Goal: Information Seeking & Learning: Learn about a topic

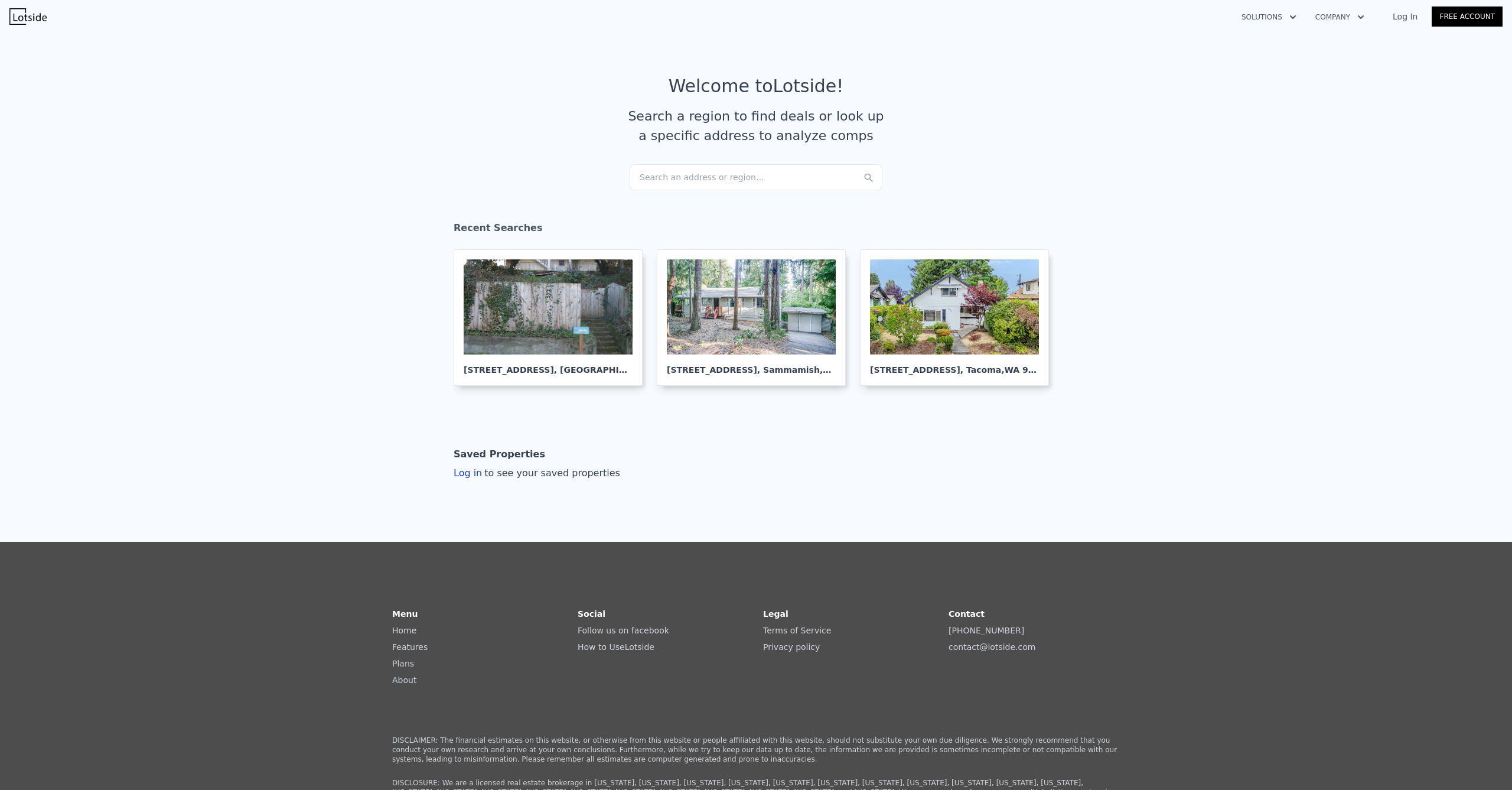
click at [689, 171] on div "Search an address or region..." at bounding box center [756, 177] width 253 height 26
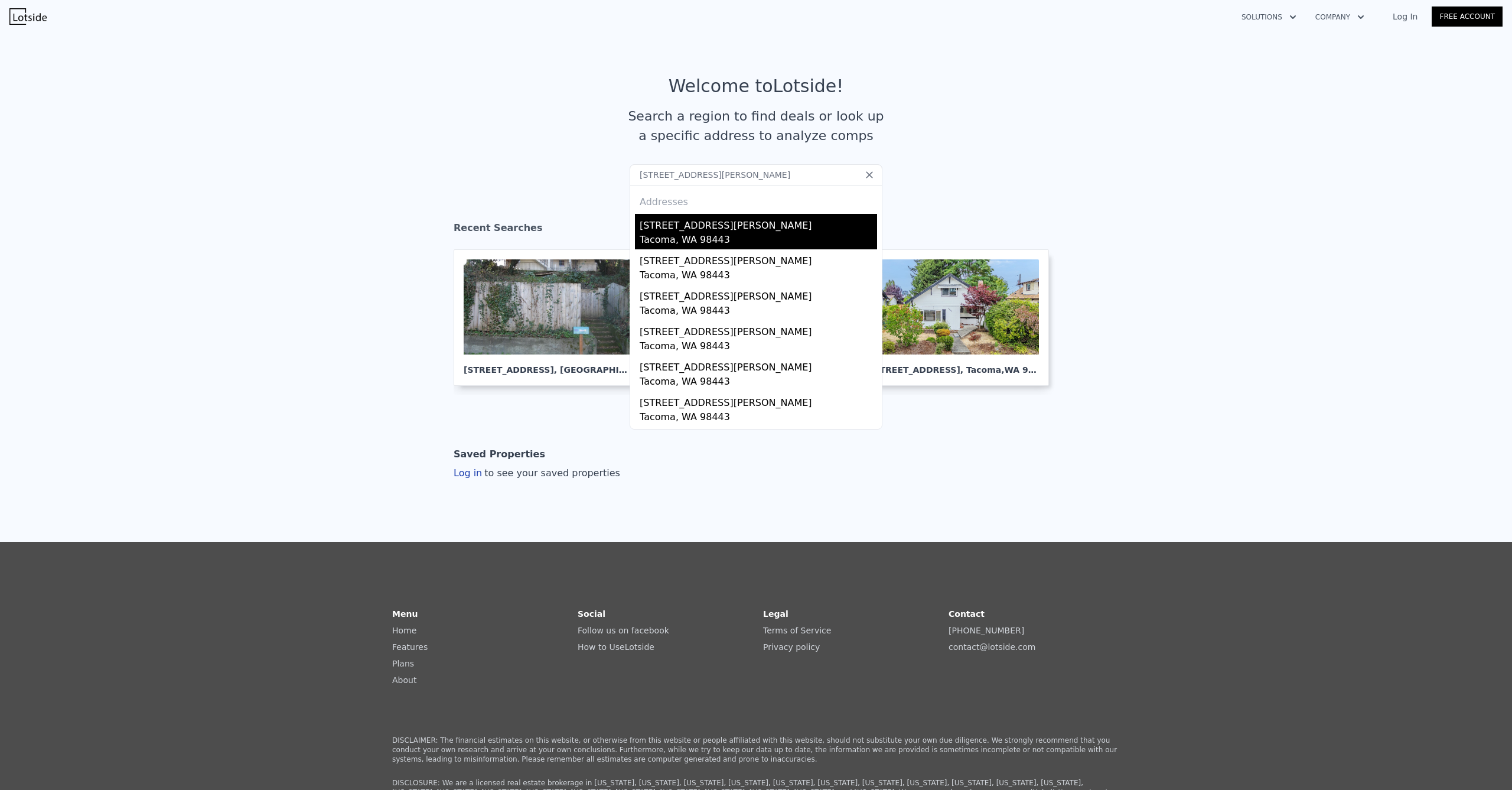
type input "[STREET_ADDRESS][PERSON_NAME]"
click at [681, 224] on div "[STREET_ADDRESS][PERSON_NAME]" at bounding box center [758, 223] width 238 height 19
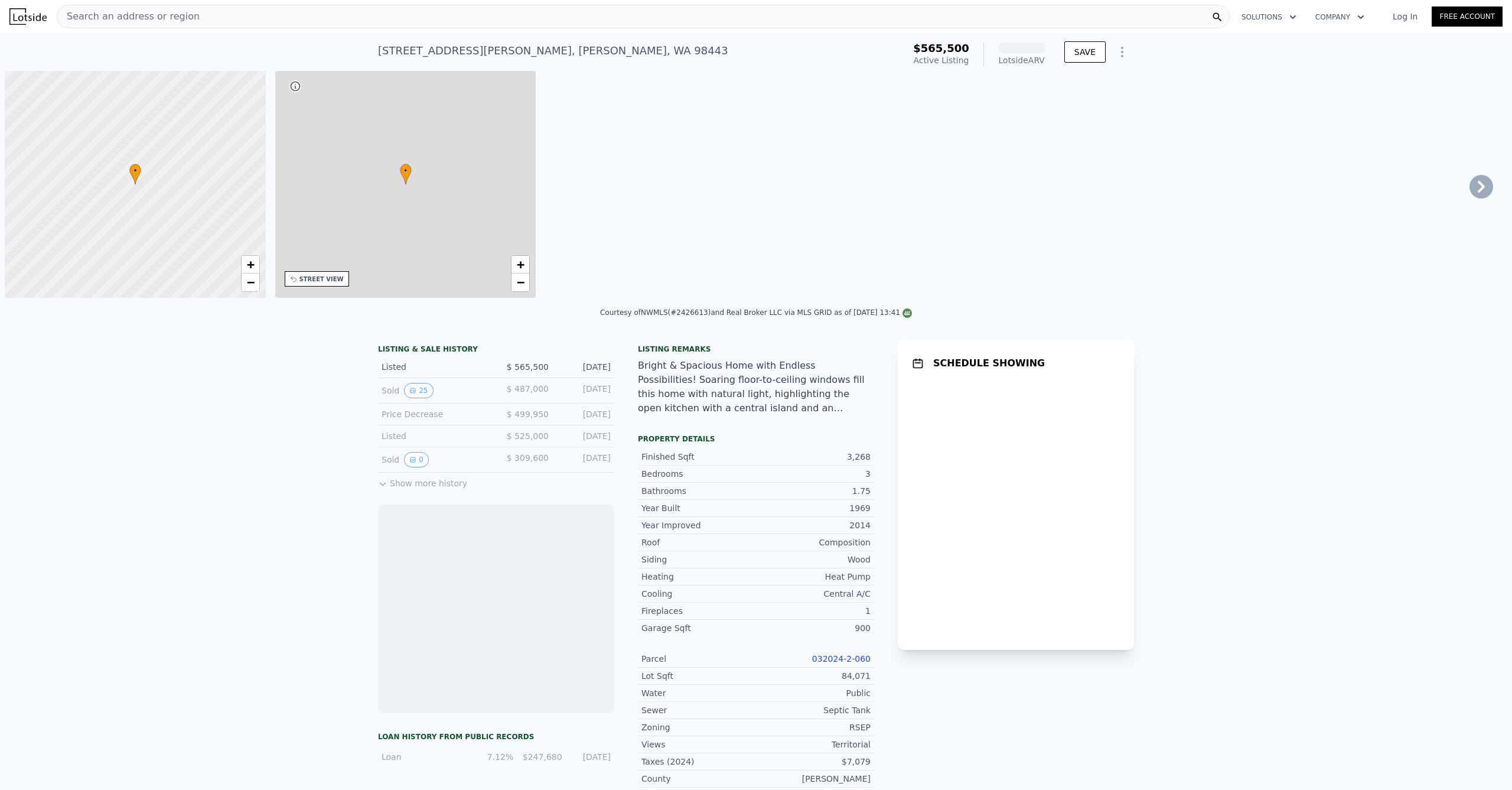
scroll to position [0, 5]
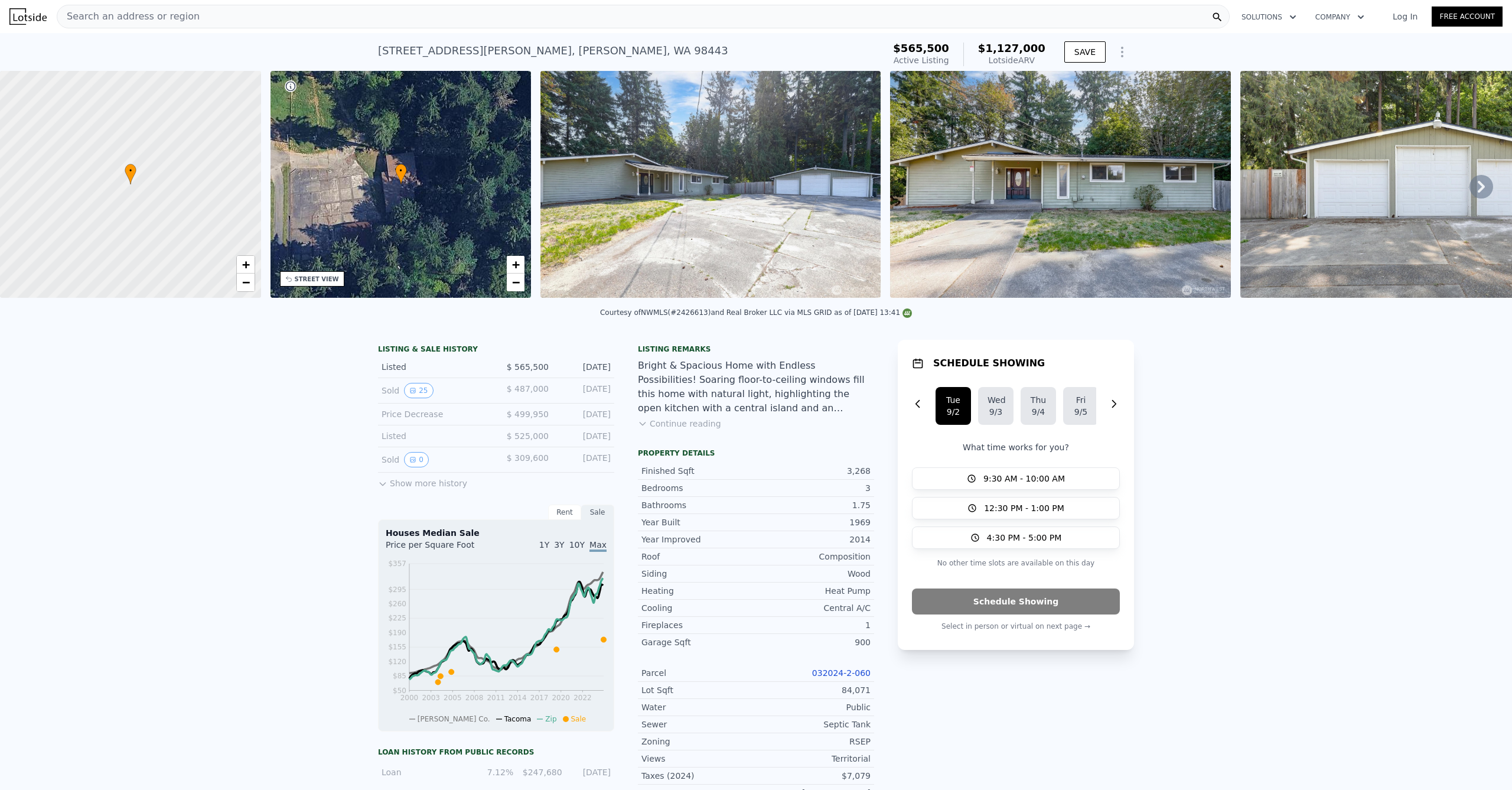
click at [446, 16] on div "Search an address or region" at bounding box center [643, 17] width 1173 height 24
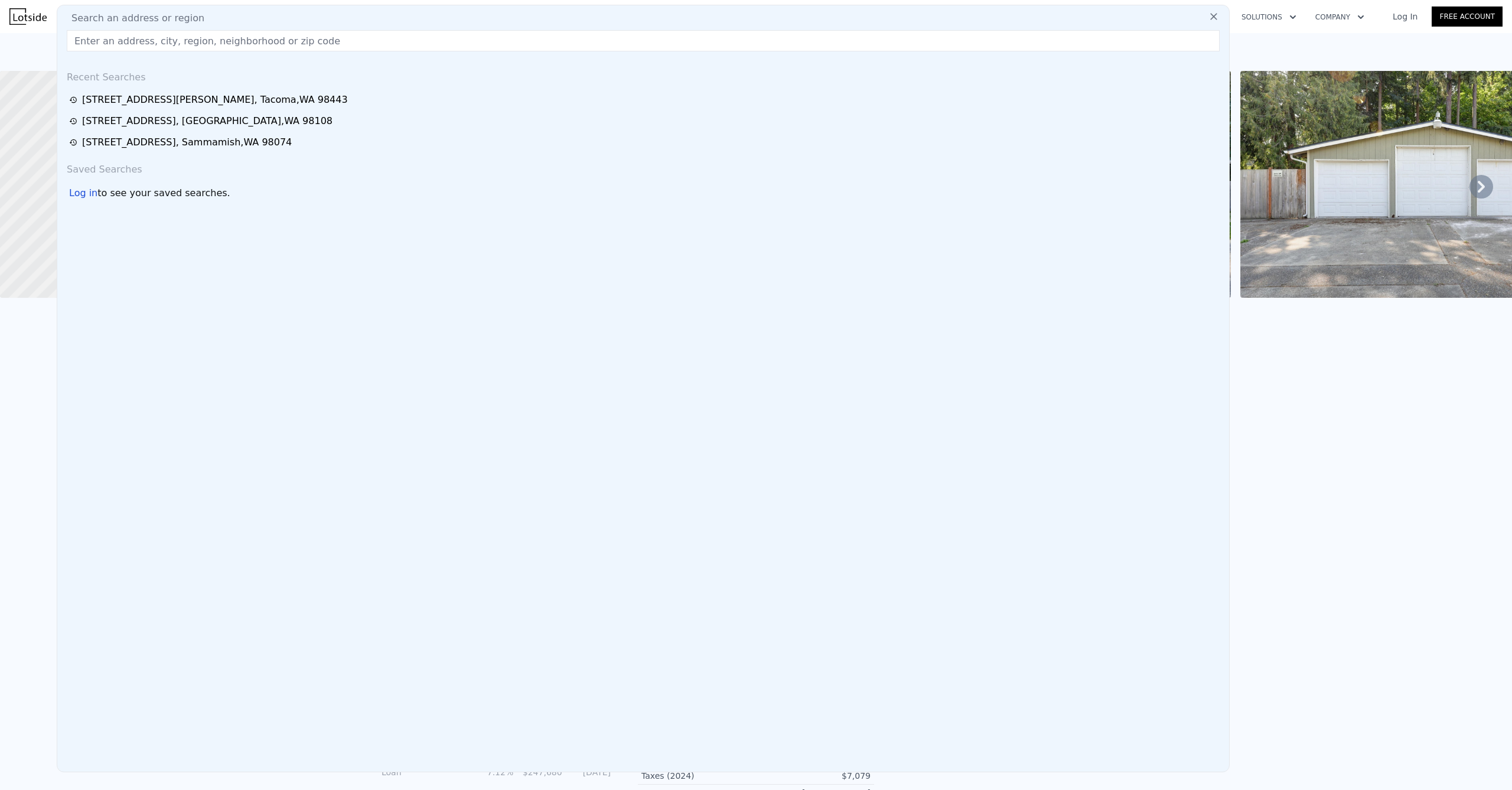
type input "[STREET_ADDRESS]"
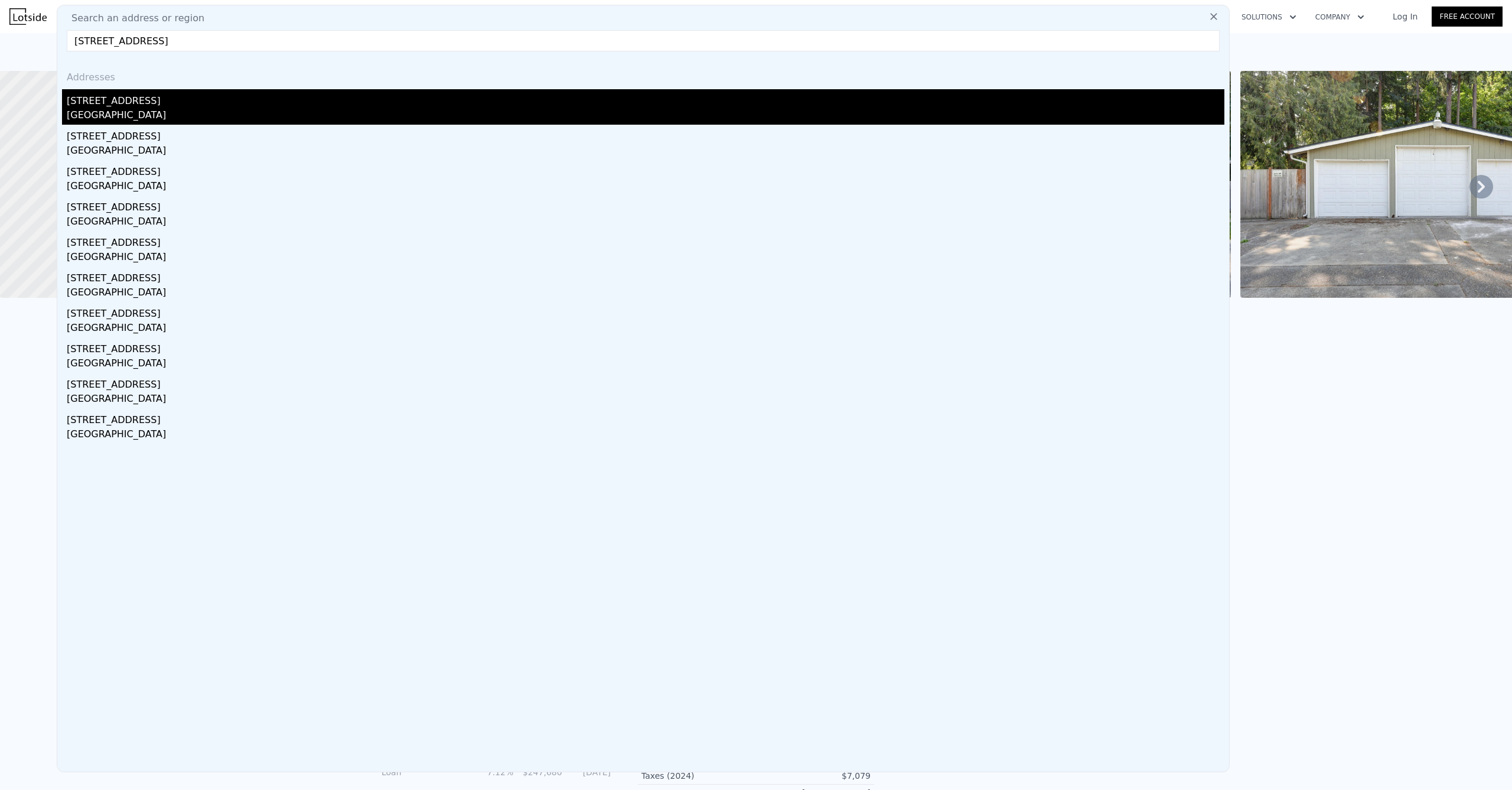
click at [135, 111] on div "[GEOGRAPHIC_DATA]" at bounding box center [645, 116] width 1158 height 17
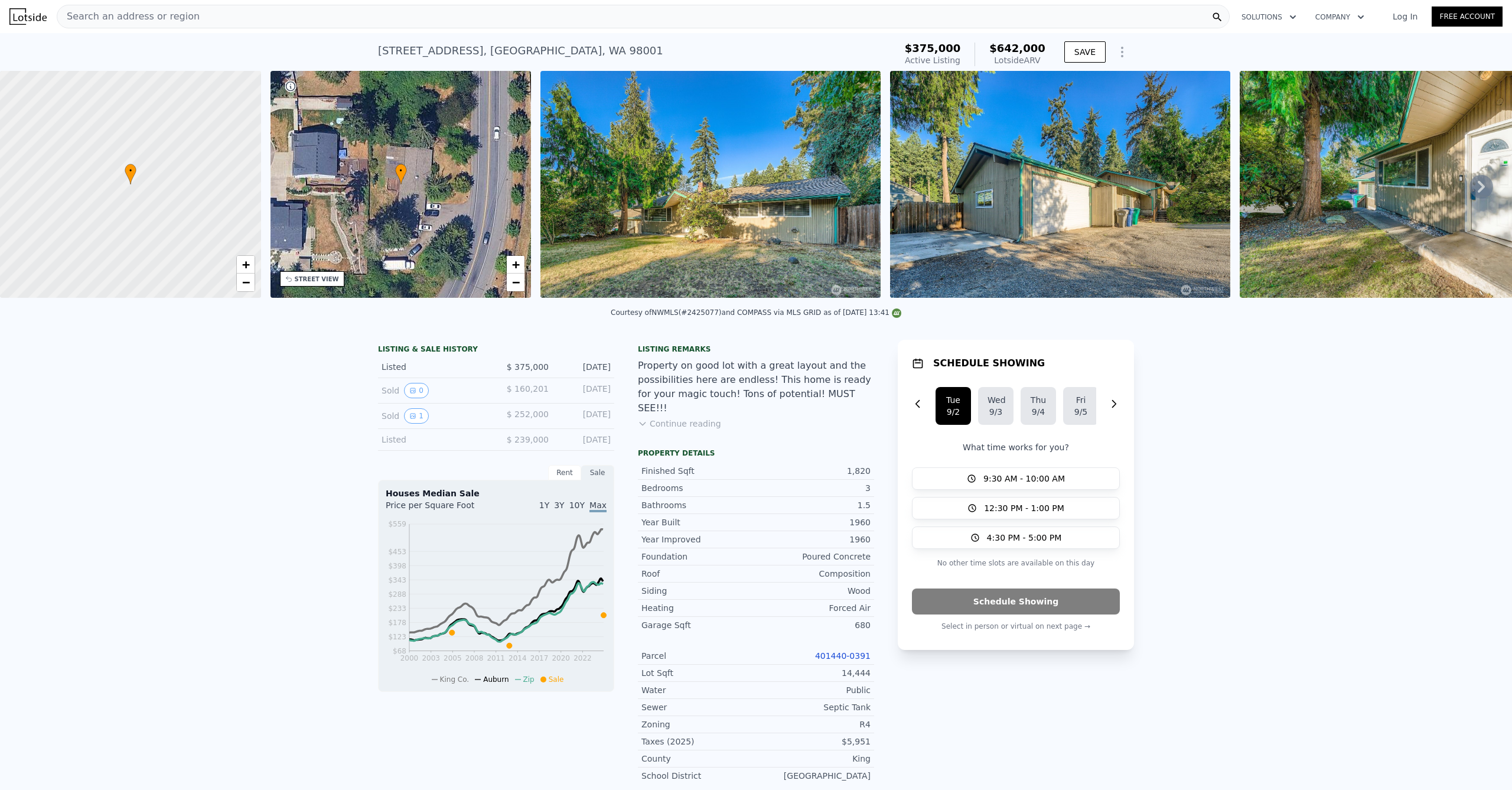
click at [681, 422] on button "Continue reading" at bounding box center [680, 423] width 83 height 12
click at [387, 203] on div "• + −" at bounding box center [401, 184] width 261 height 227
click at [520, 270] on link "+" at bounding box center [515, 264] width 18 height 18
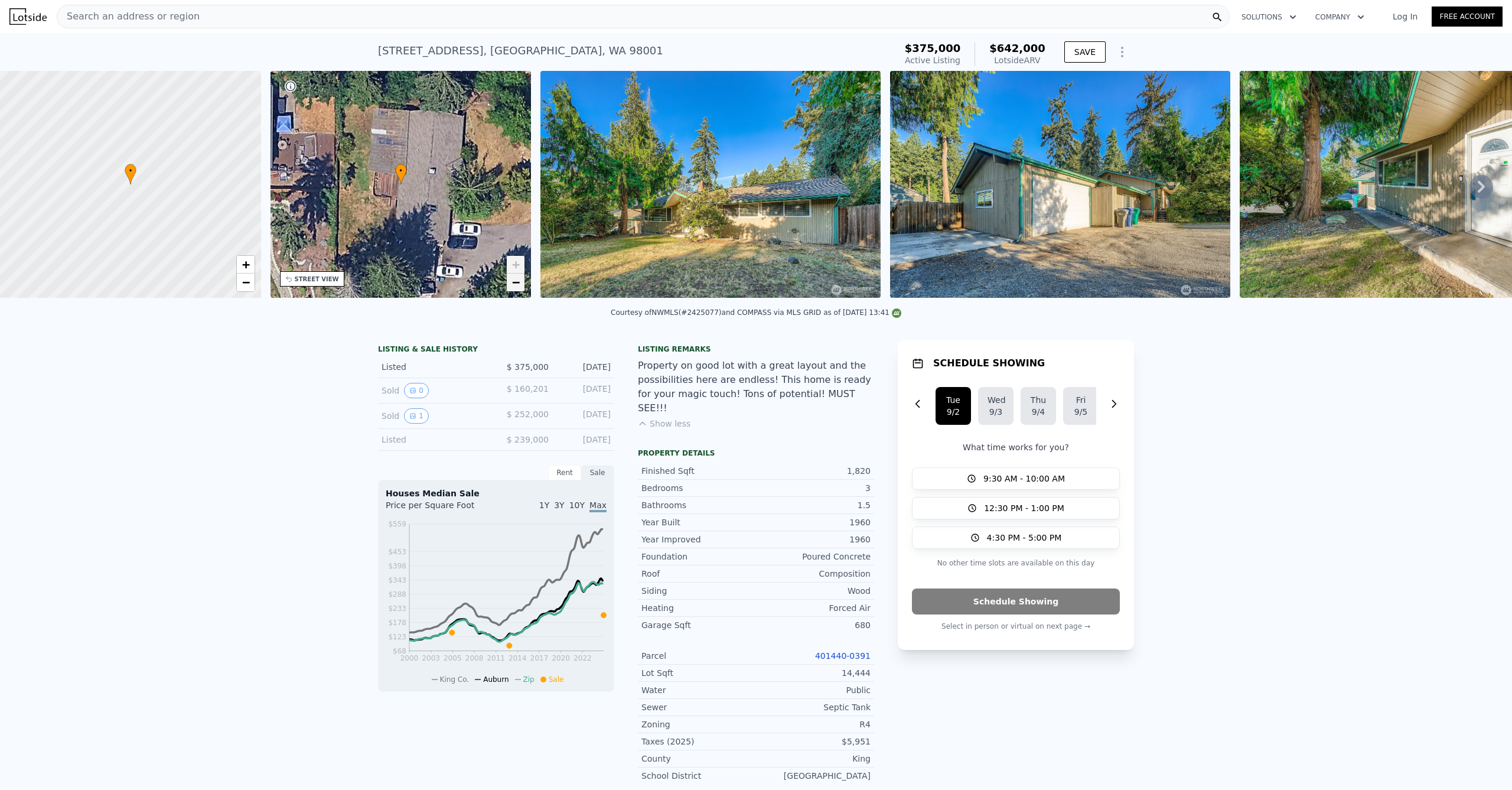
click at [514, 284] on span "−" at bounding box center [516, 282] width 8 height 15
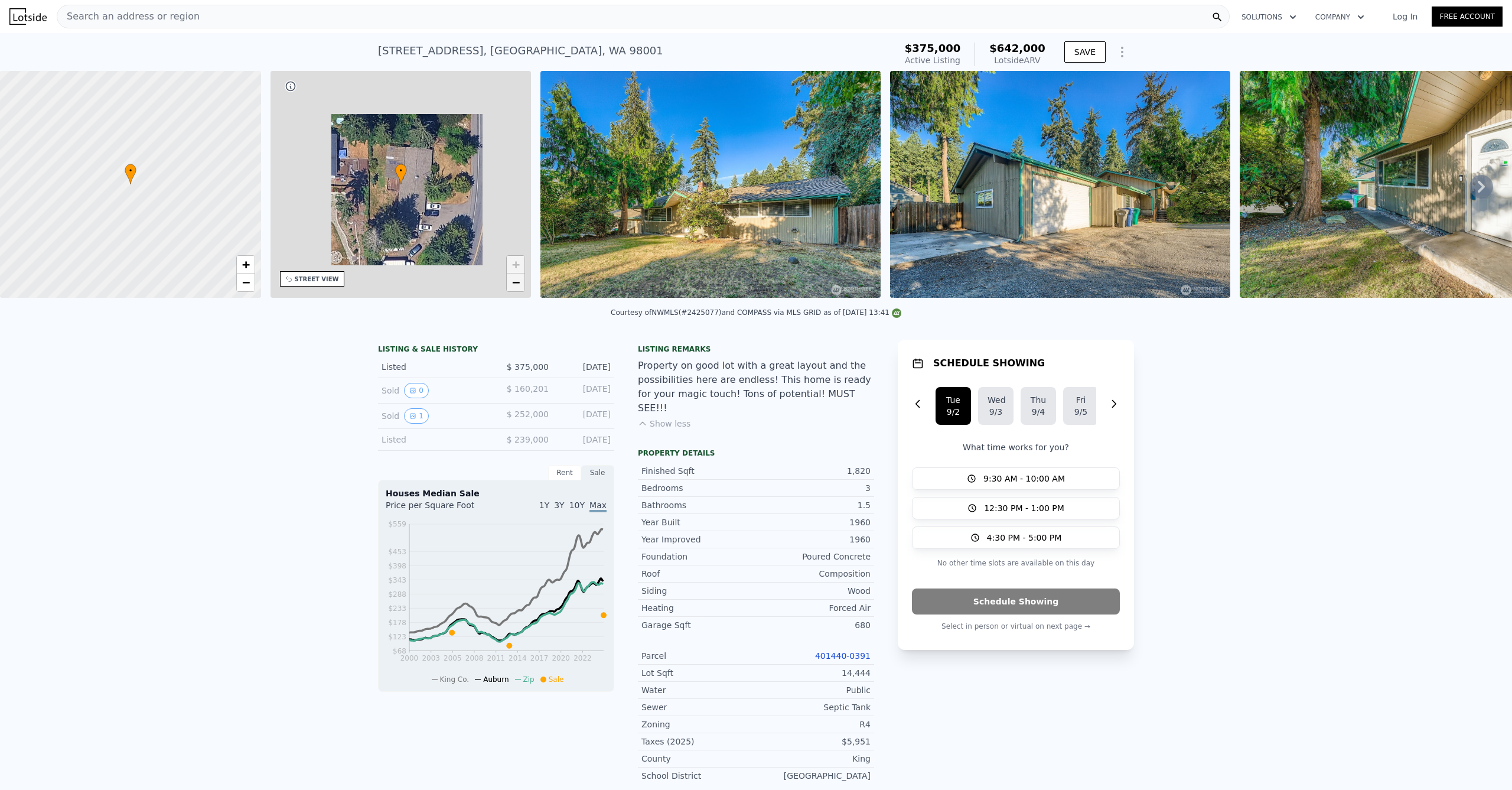
click at [511, 278] on link "−" at bounding box center [515, 282] width 18 height 18
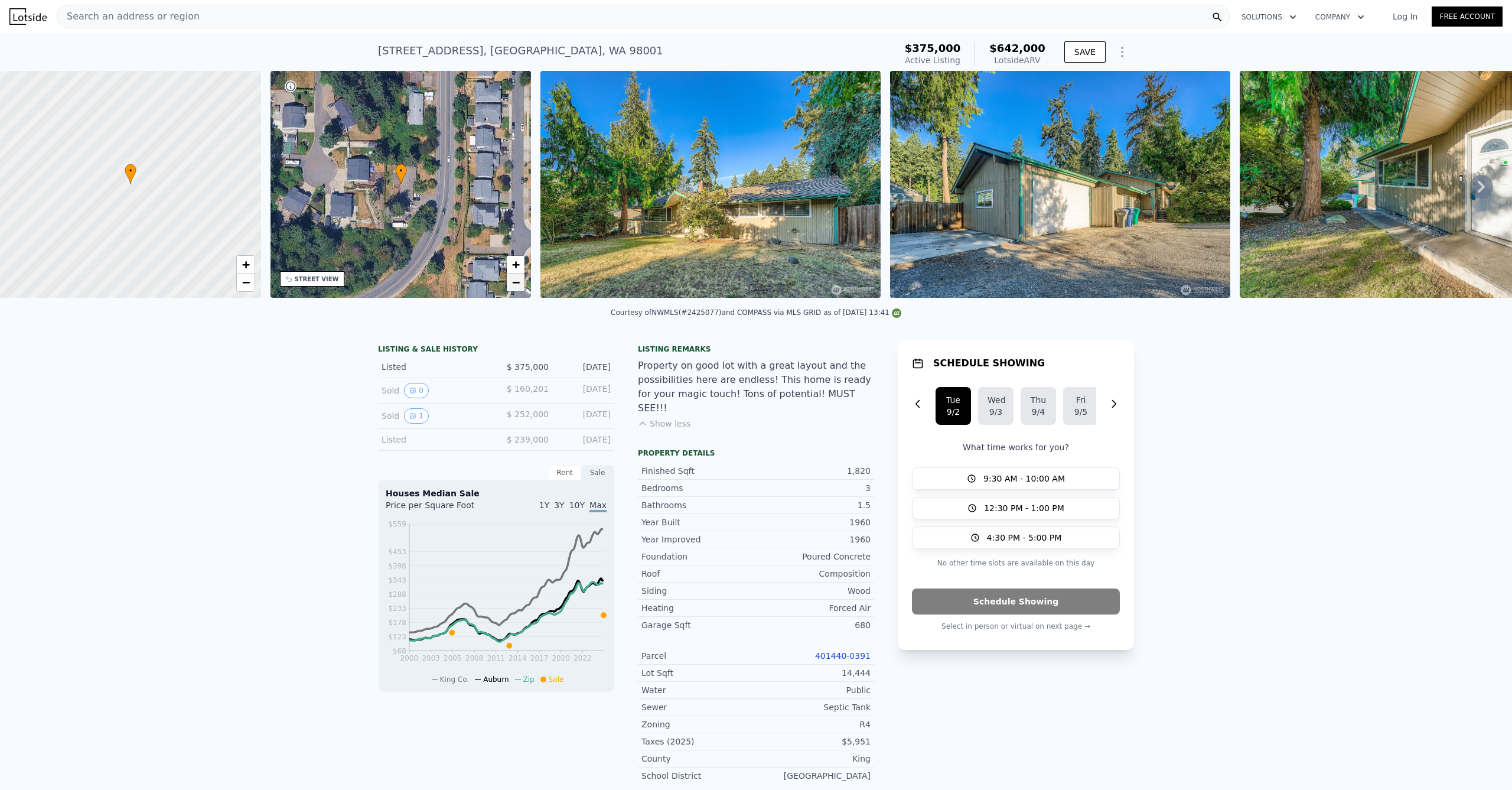
click at [524, 278] on link "−" at bounding box center [515, 282] width 18 height 18
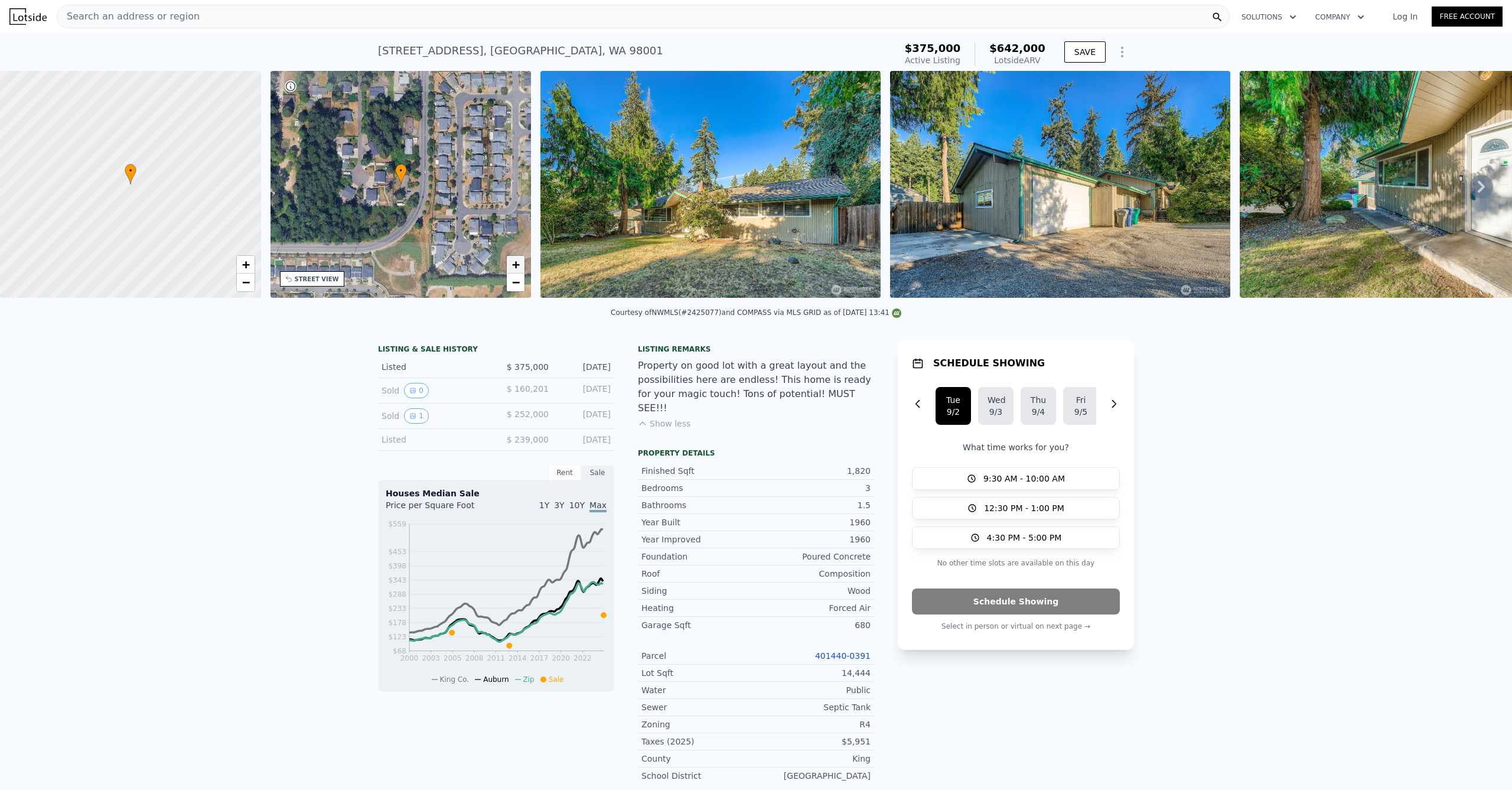
click at [519, 265] on span "+" at bounding box center [516, 264] width 8 height 15
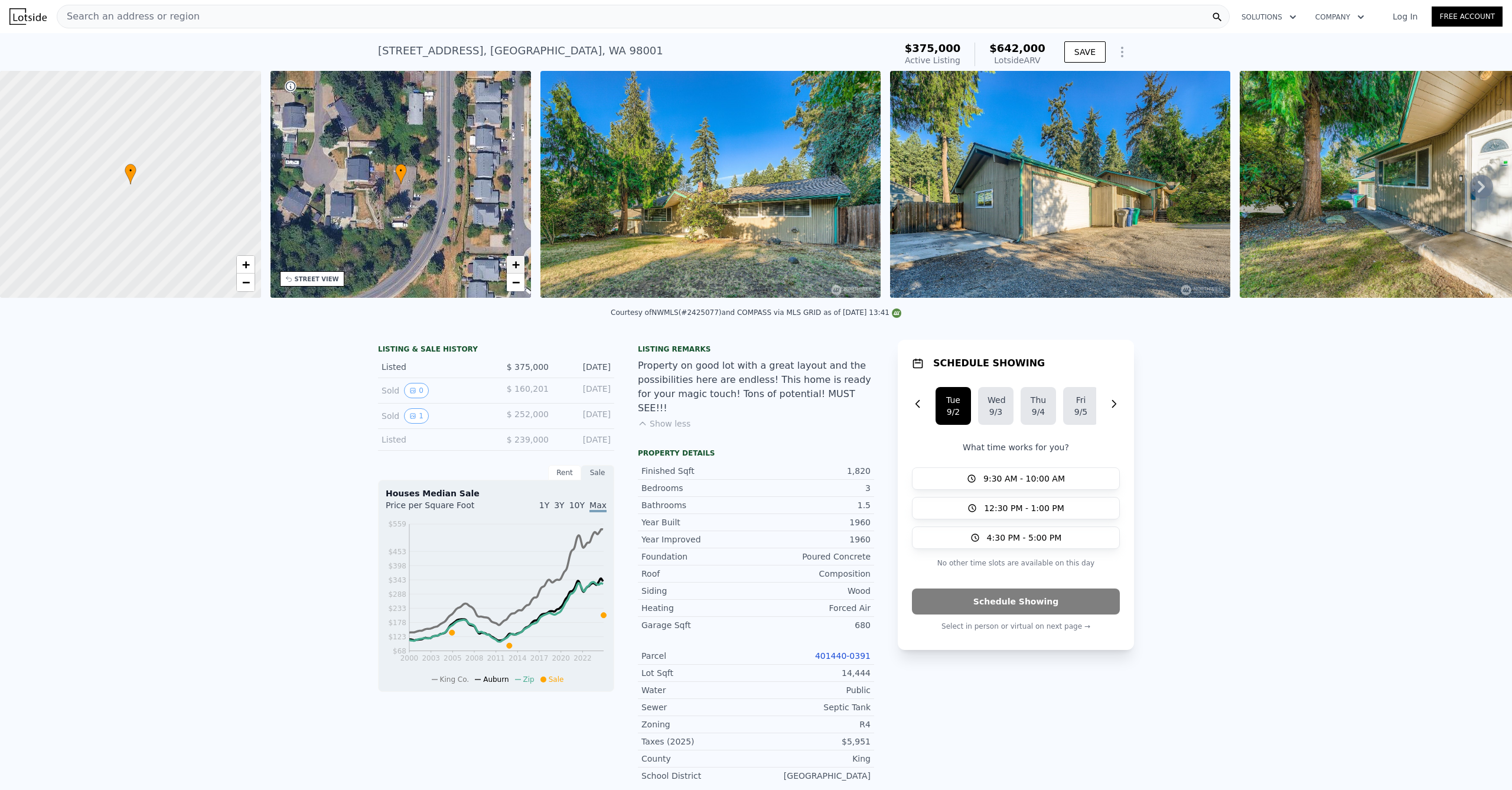
click at [516, 266] on span "+" at bounding box center [516, 264] width 8 height 15
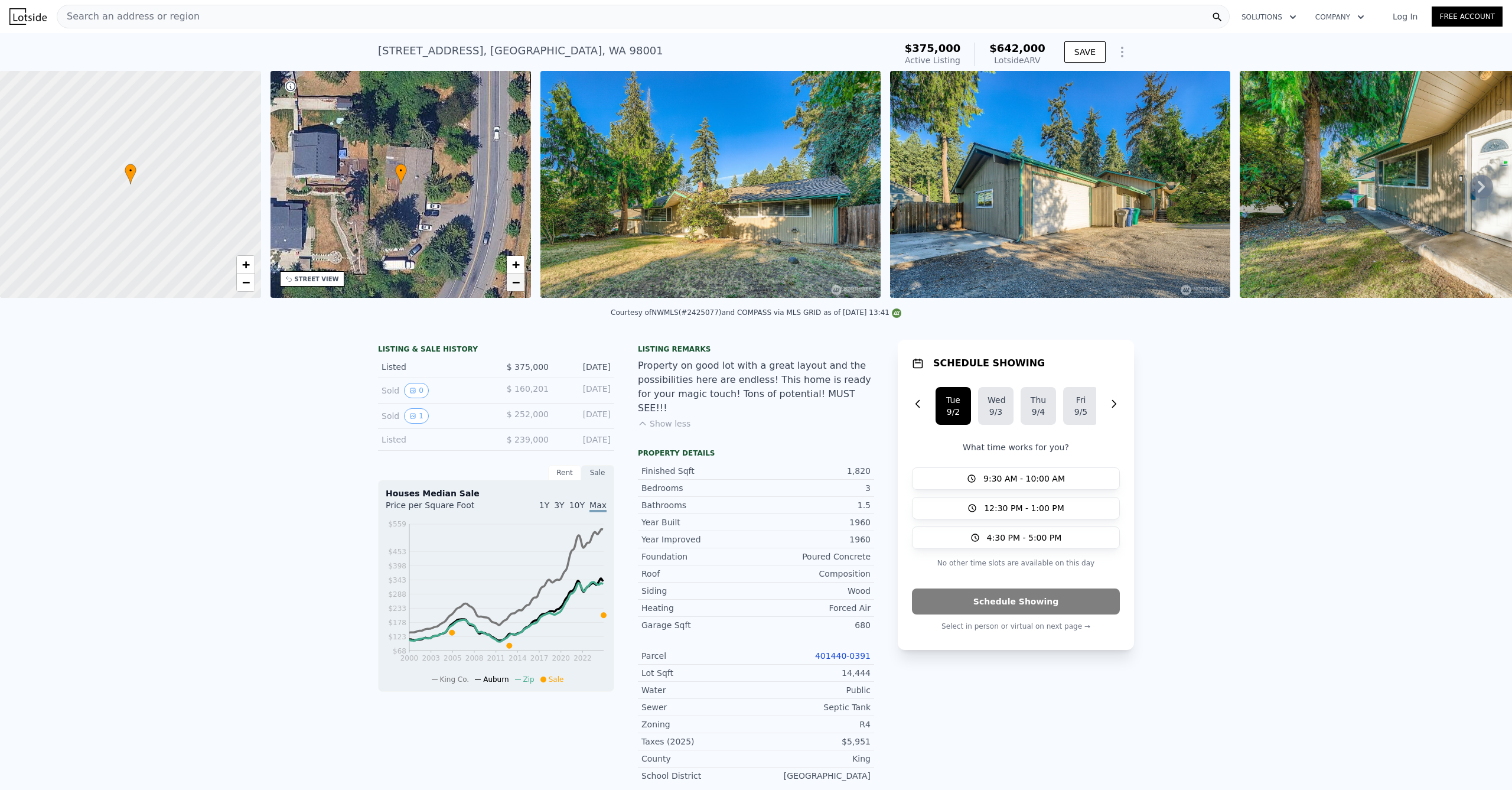
click at [514, 281] on span "−" at bounding box center [516, 282] width 8 height 15
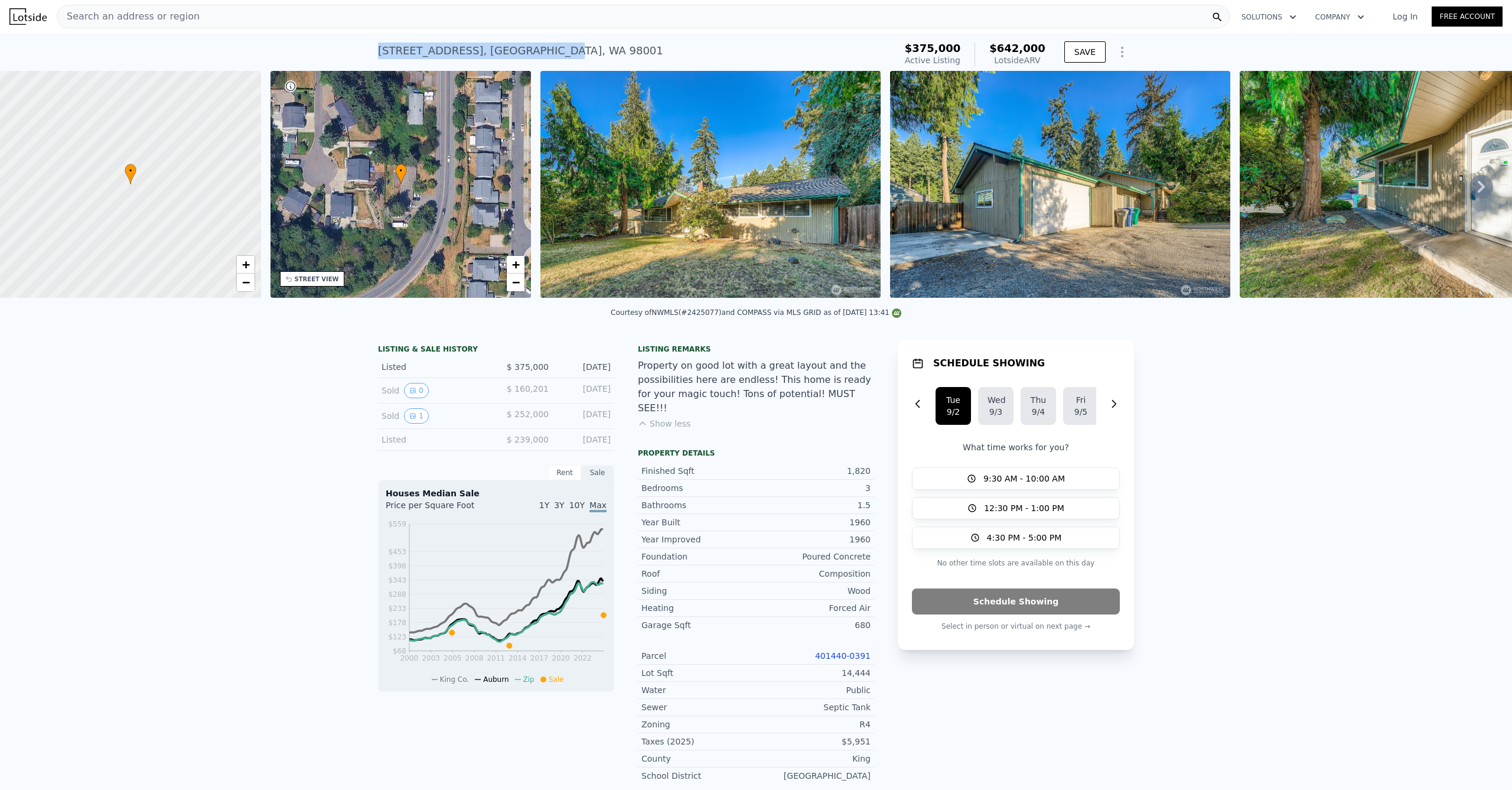
drag, startPoint x: 490, startPoint y: 54, endPoint x: 372, endPoint y: 45, distance: 118.3
click at [372, 45] on div "[STREET_ADDRESS] Active at $375k (~ARV $642k ) $375,000 Active Listing $642,000…" at bounding box center [756, 52] width 1512 height 38
